Goal: Task Accomplishment & Management: Use online tool/utility

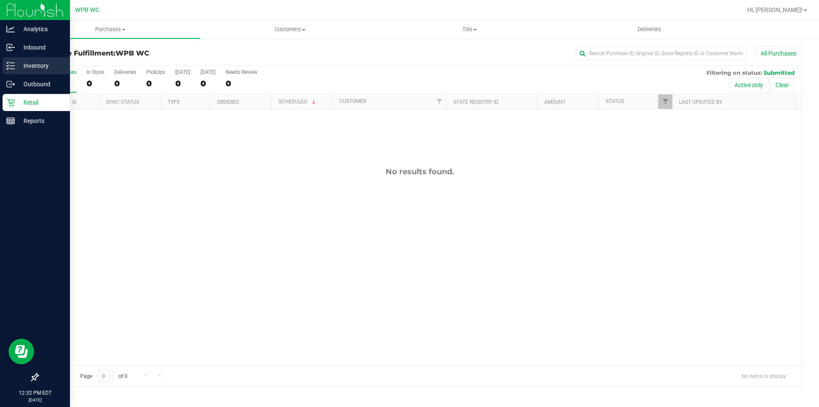
click at [31, 62] on p "Inventory" at bounding box center [40, 66] width 51 height 10
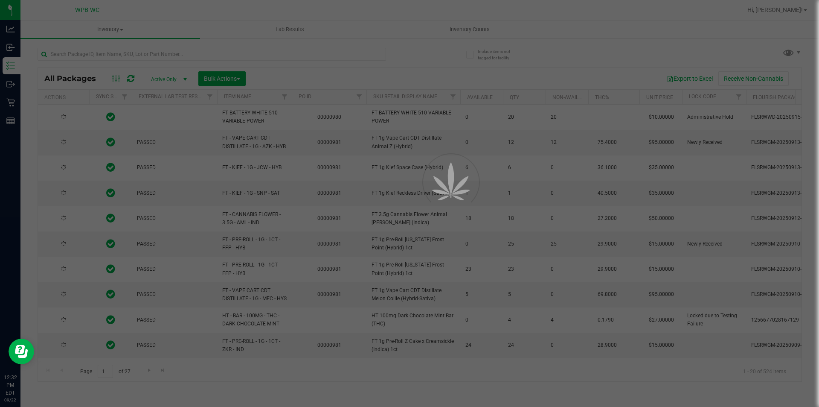
click at [105, 51] on div at bounding box center [409, 203] width 819 height 407
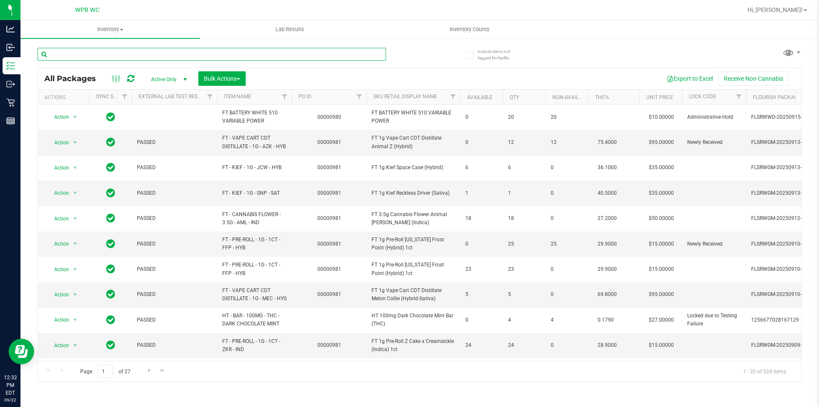
click at [122, 49] on input "text" at bounding box center [212, 54] width 349 height 13
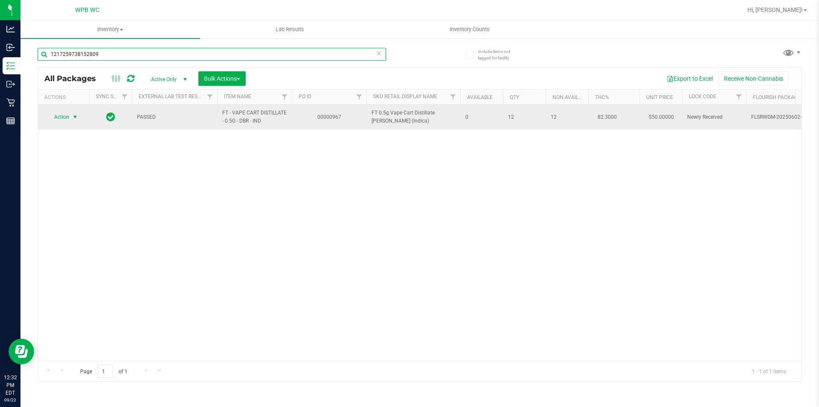
type input "1217259738152809"
click at [71, 115] on span "select" at bounding box center [75, 117] width 11 height 12
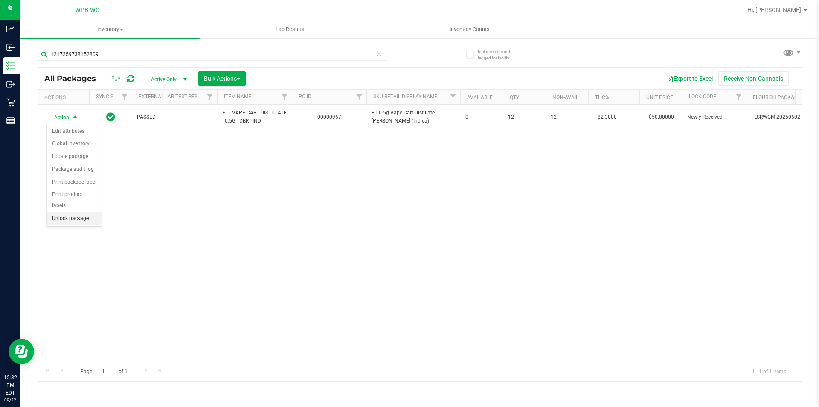
click at [82, 212] on li "Unlock package" at bounding box center [74, 218] width 55 height 13
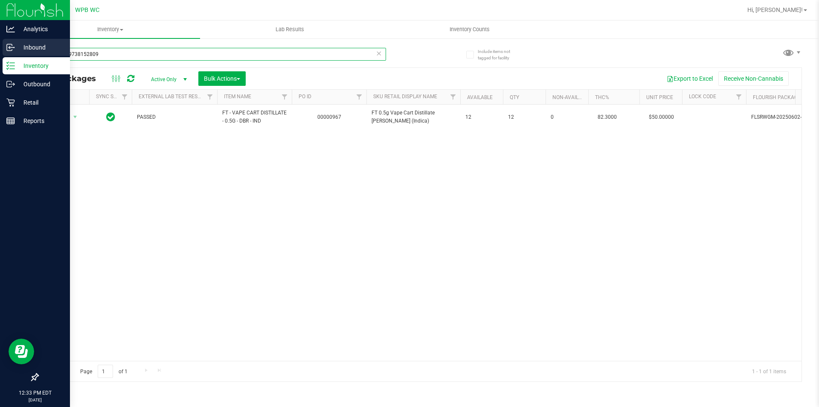
drag, startPoint x: 111, startPoint y: 56, endPoint x: 10, endPoint y: 54, distance: 101.2
click at [11, 54] on div "Analytics Inbound Inventory Outbound Retail Reports 12:33 PM EDT [DATE] 09/22 W…" at bounding box center [409, 203] width 819 height 407
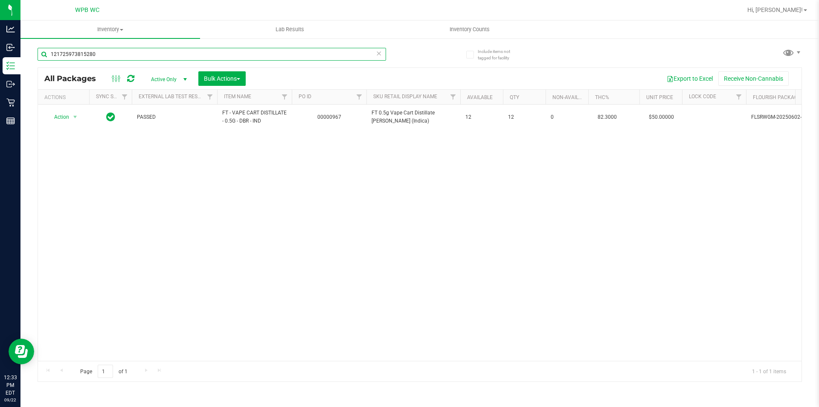
type input "1217259738152809"
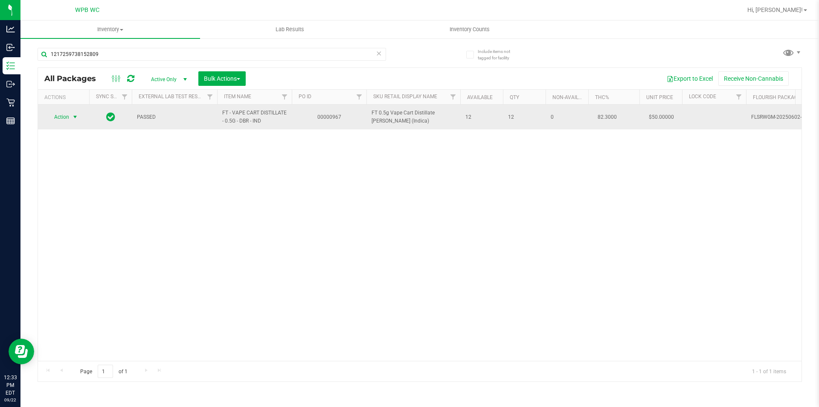
click at [73, 121] on span "select" at bounding box center [75, 117] width 11 height 12
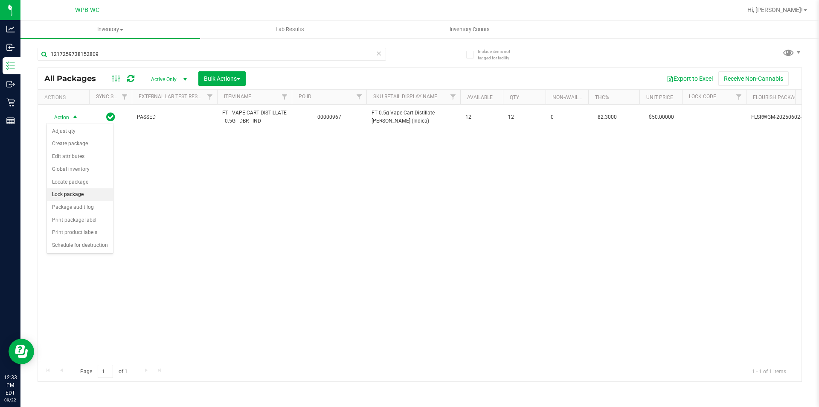
click at [77, 192] on li "Lock package" at bounding box center [80, 194] width 66 height 13
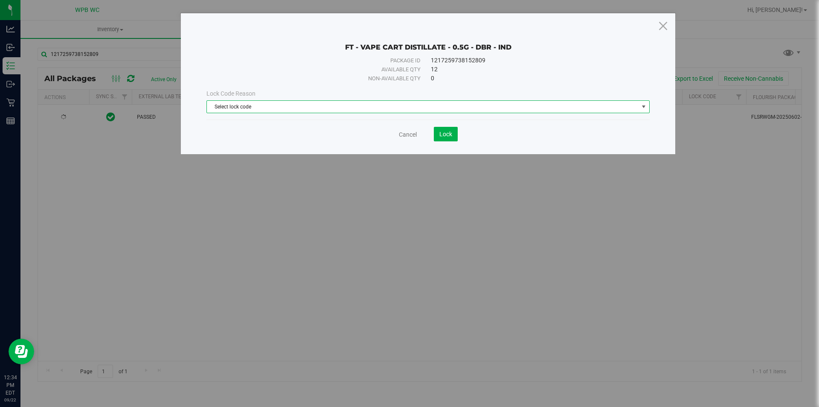
click at [329, 103] on span "Select lock code" at bounding box center [423, 107] width 432 height 12
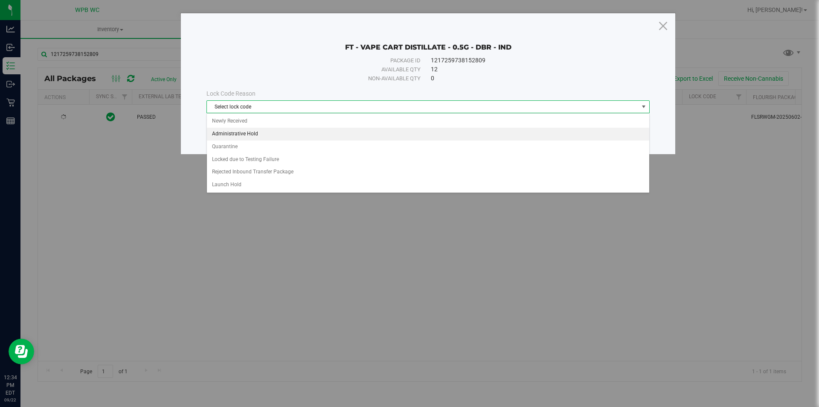
click at [271, 139] on li "Administrative Hold" at bounding box center [428, 134] width 442 height 13
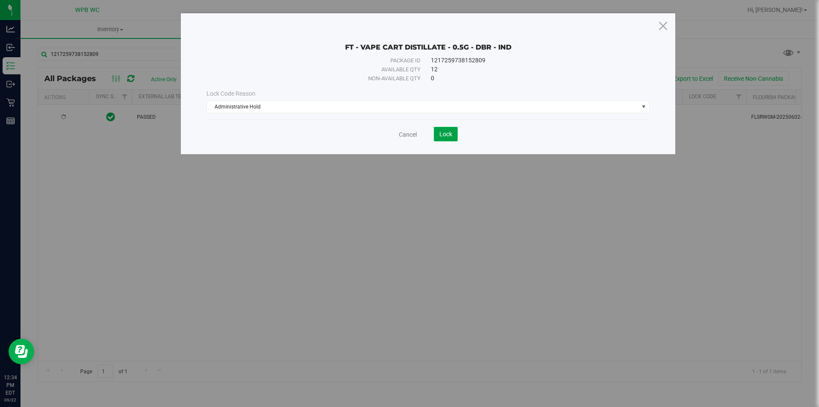
click at [453, 132] on button "Lock" at bounding box center [446, 134] width 24 height 15
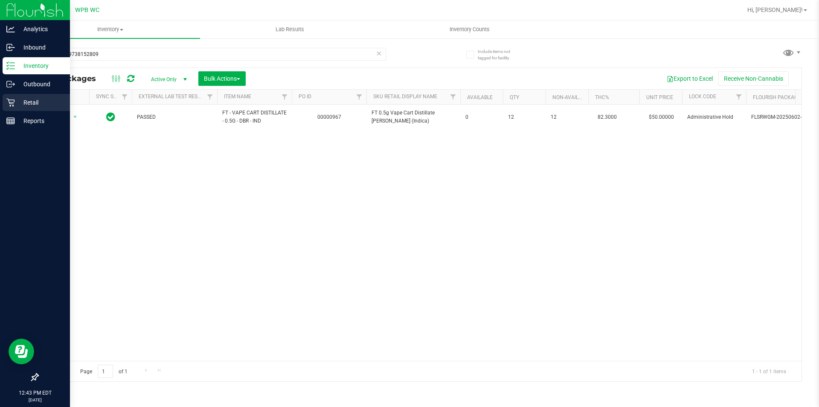
click at [40, 102] on p "Retail" at bounding box center [40, 102] width 51 height 10
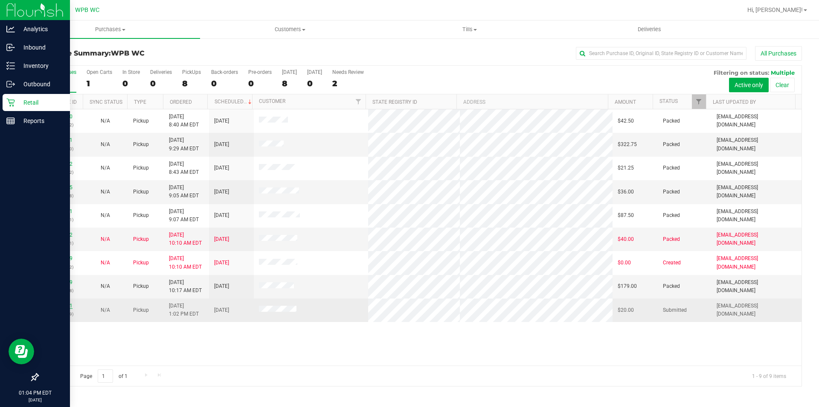
click at [62, 307] on link "11988581" at bounding box center [61, 306] width 24 height 6
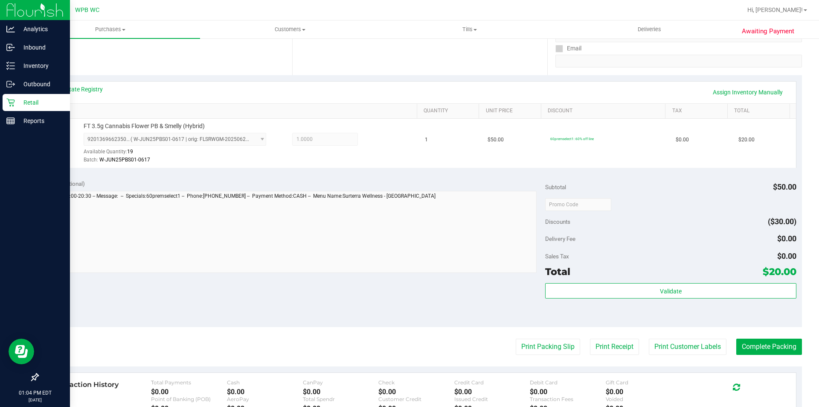
scroll to position [171, 0]
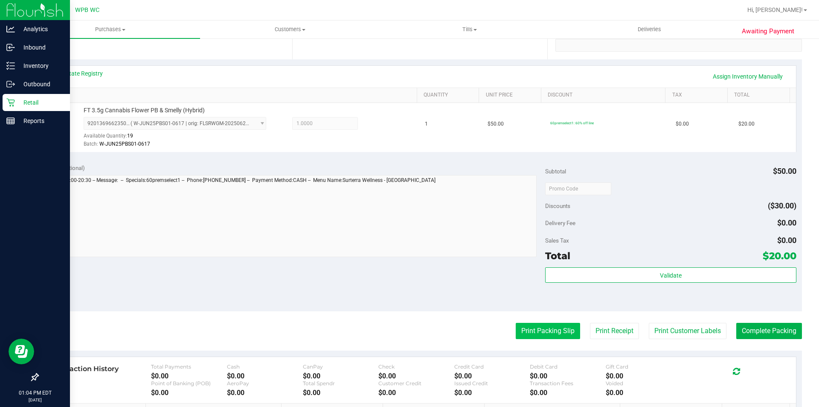
click at [550, 330] on button "Print Packing Slip" at bounding box center [548, 331] width 64 height 16
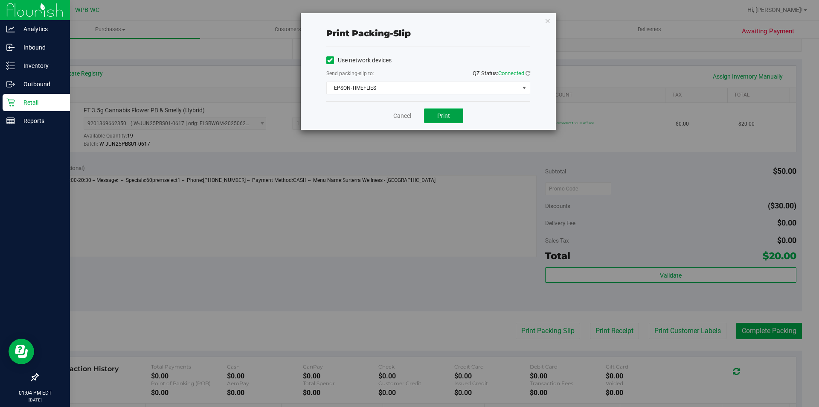
click at [455, 120] on button "Print" at bounding box center [443, 115] width 39 height 15
click at [550, 23] on icon "button" at bounding box center [548, 20] width 6 height 10
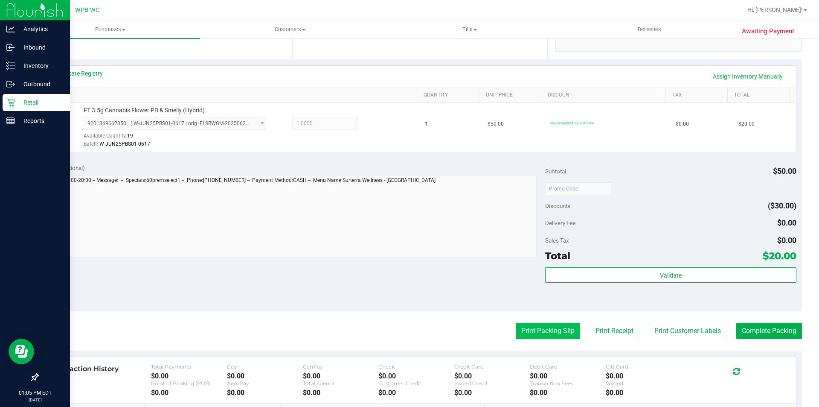
click at [535, 330] on button "Print Packing Slip" at bounding box center [548, 331] width 64 height 16
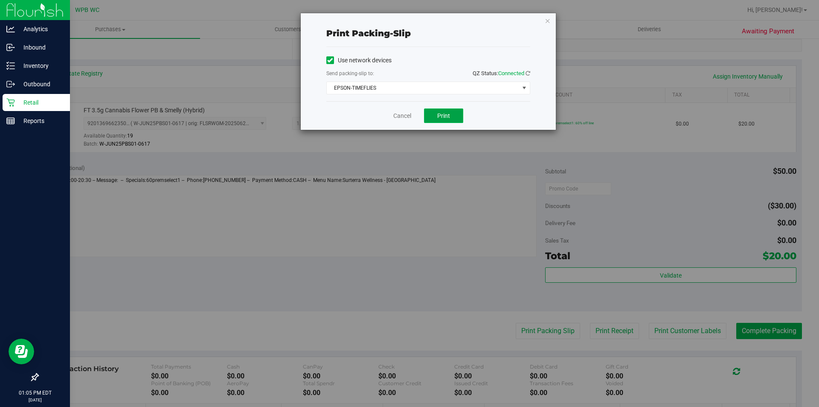
click at [438, 117] on span "Print" at bounding box center [443, 115] width 13 height 7
click at [547, 20] on icon "button" at bounding box center [548, 20] width 6 height 10
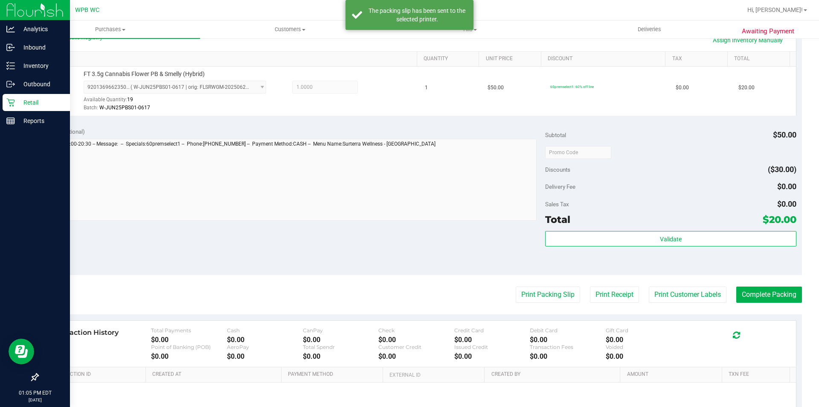
scroll to position [256, 0]
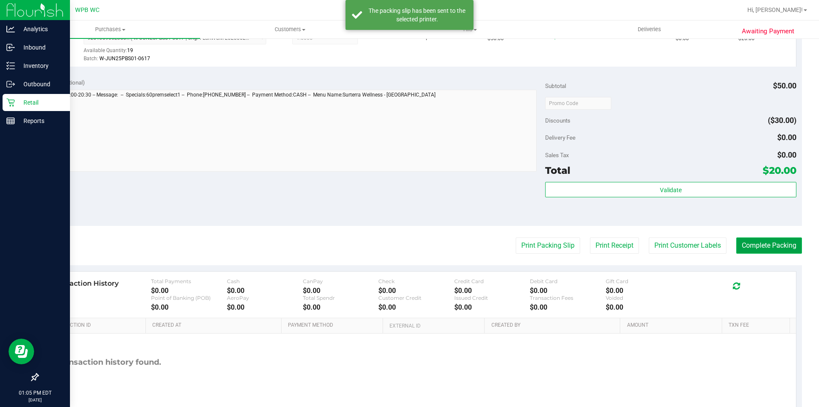
click at [774, 239] on button "Complete Packing" at bounding box center [769, 245] width 66 height 16
